Goal: Information Seeking & Learning: Learn about a topic

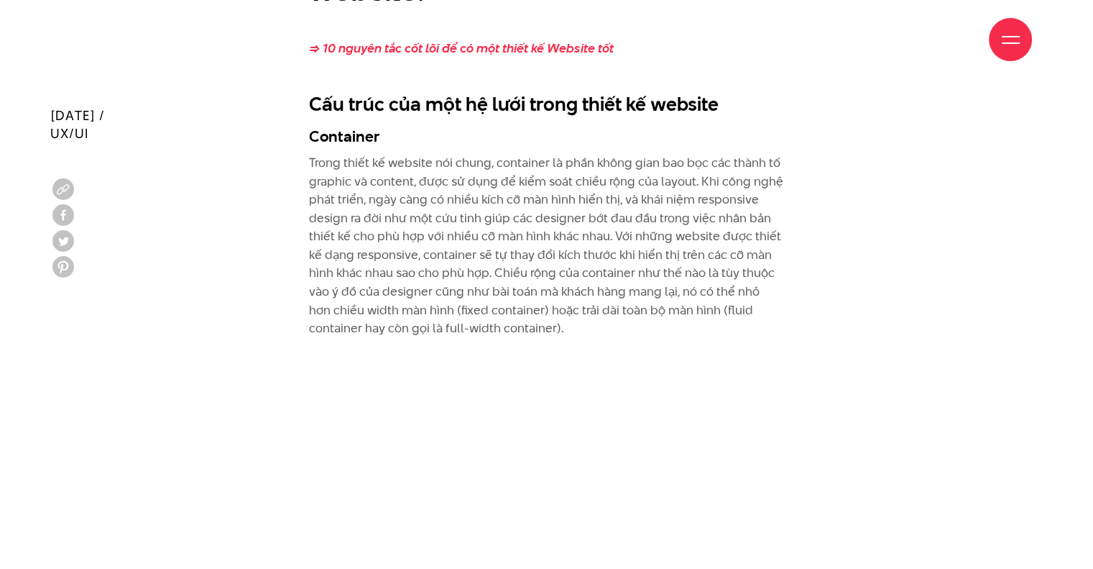
scroll to position [3235, 0]
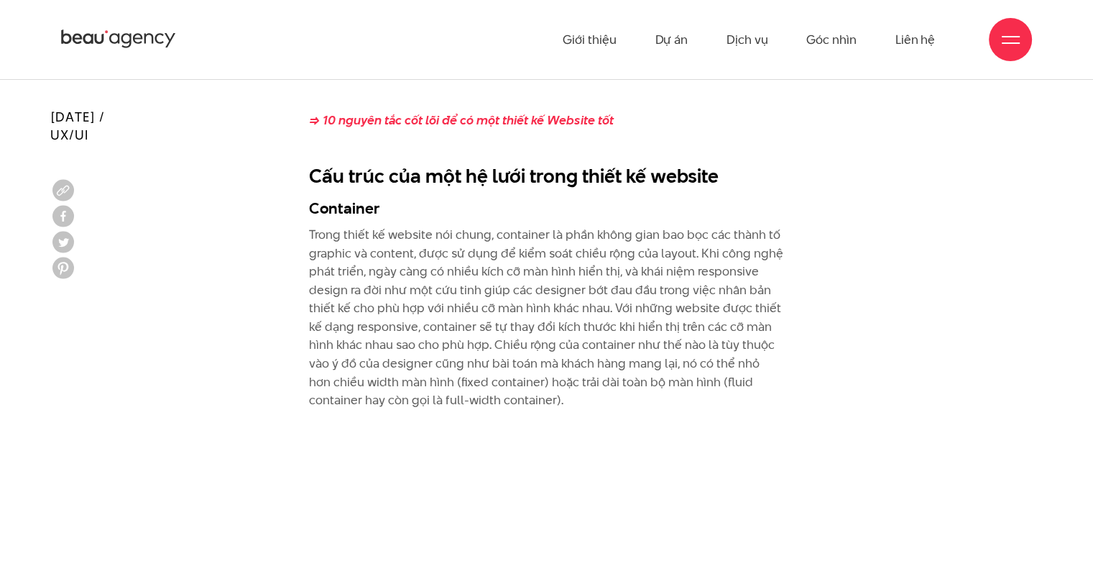
click at [607, 238] on p "Trong thiết kế website nói chung, container là phần không gian bao bọc các thàn…" at bounding box center [546, 318] width 475 height 184
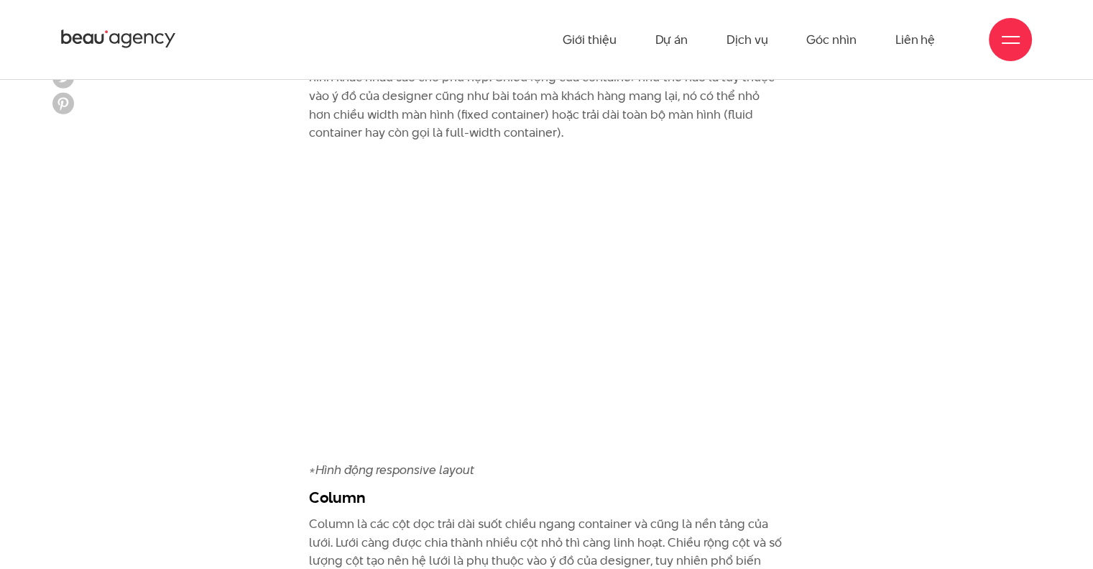
scroll to position [3307, 0]
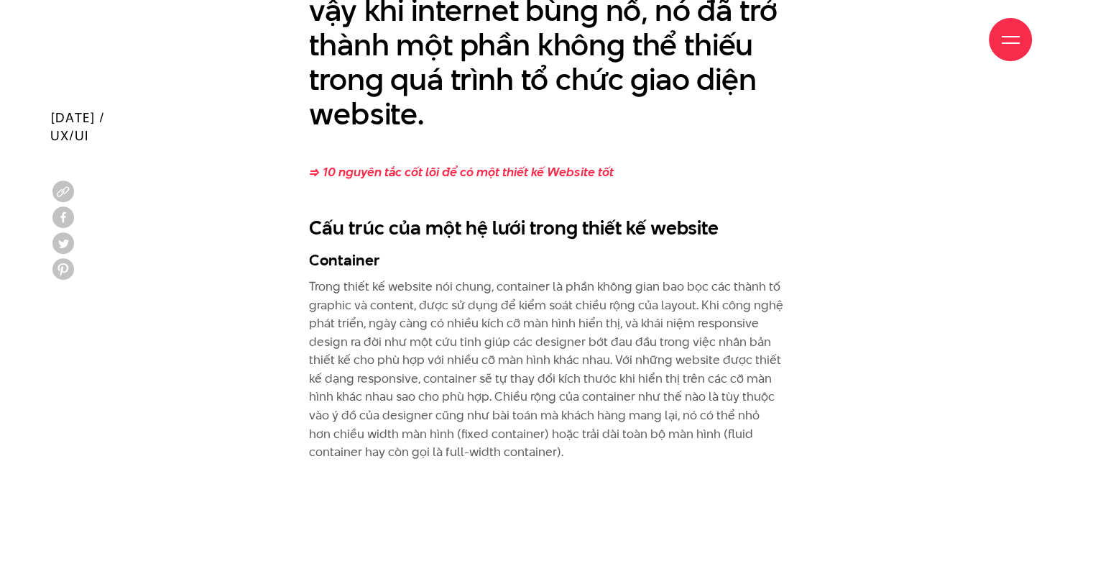
scroll to position [3184, 0]
click at [556, 416] on p "Trong thiết kế website nói chung, container là phần không gian bao bọc các thàn…" at bounding box center [546, 369] width 475 height 184
click at [547, 382] on p "Trong thiết kế website nói chung, container là phần không gian bao bọc các thàn…" at bounding box center [546, 369] width 475 height 184
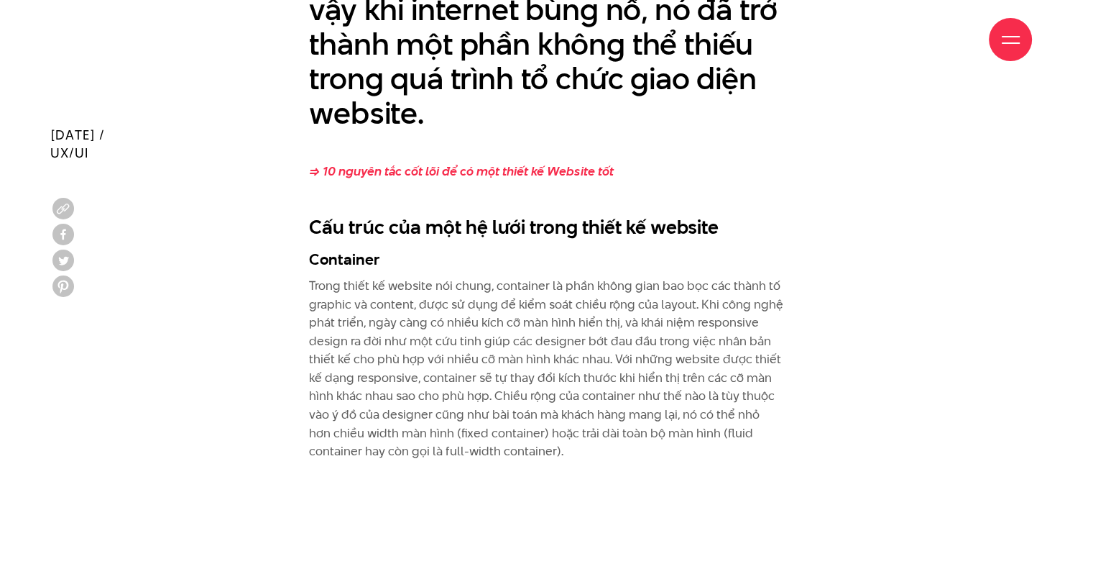
scroll to position [3256, 0]
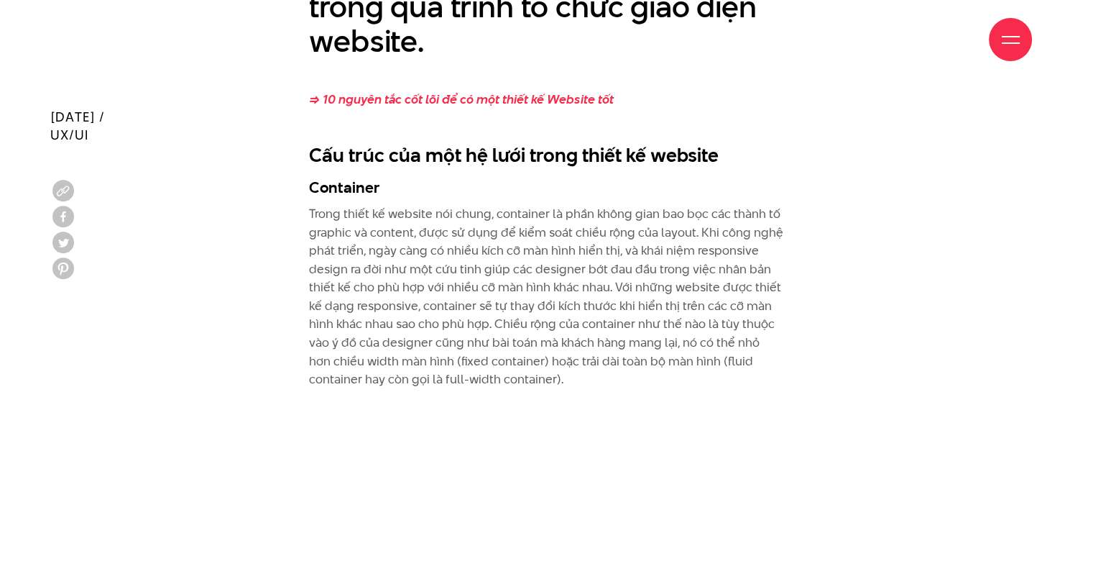
click at [379, 325] on p "Trong thiết kế website nói chung, container là phần không gian bao bọc các thàn…" at bounding box center [546, 297] width 475 height 184
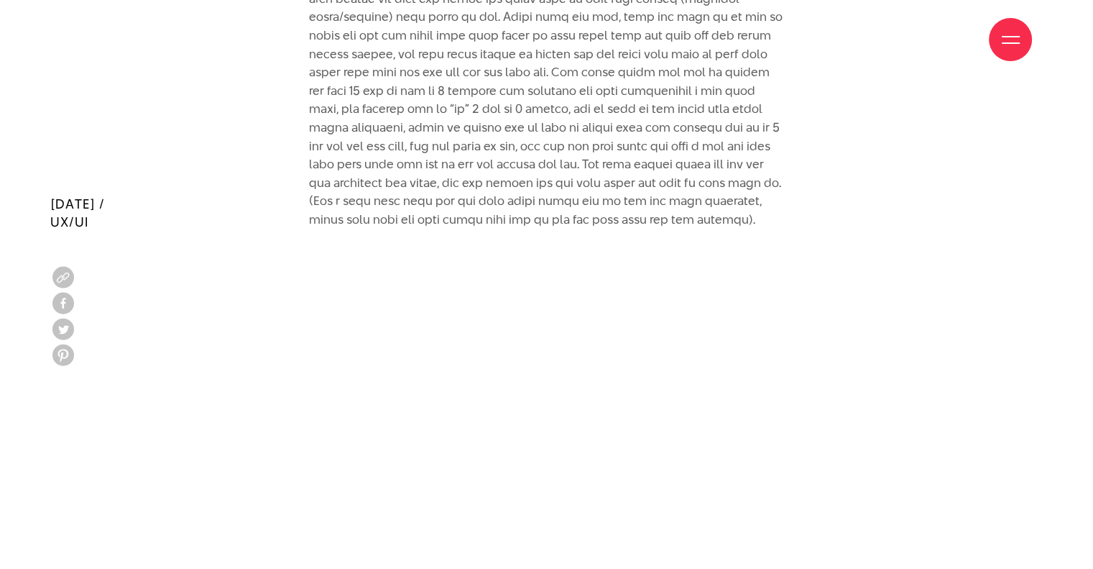
scroll to position [5700, 0]
